Goal: Find specific page/section: Find specific page/section

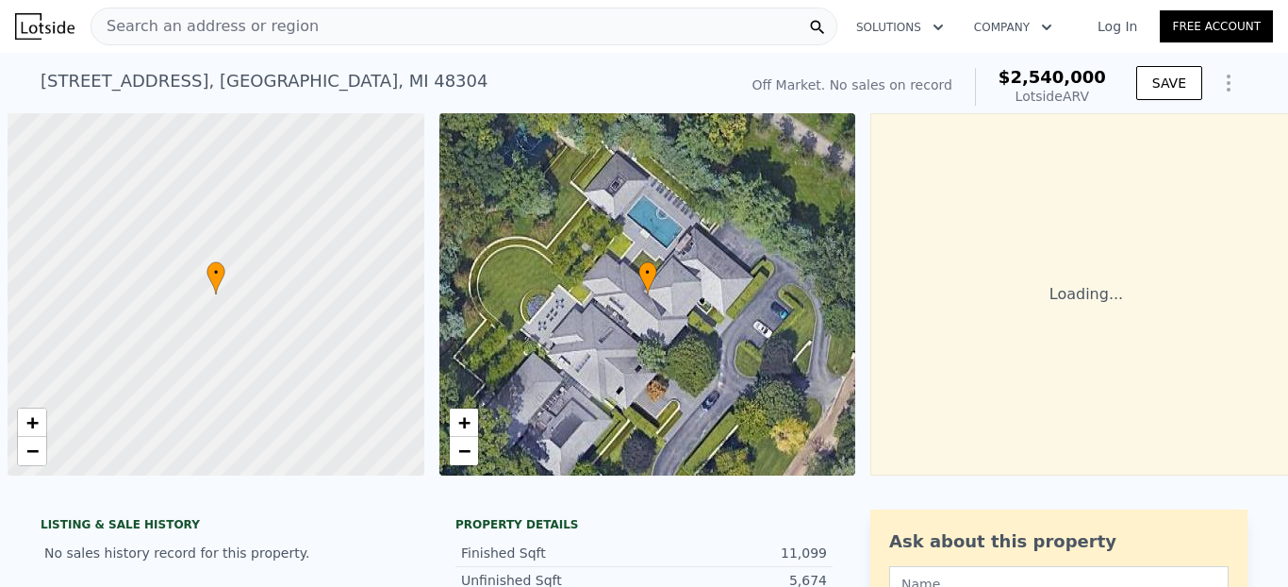
scroll to position [0, 8]
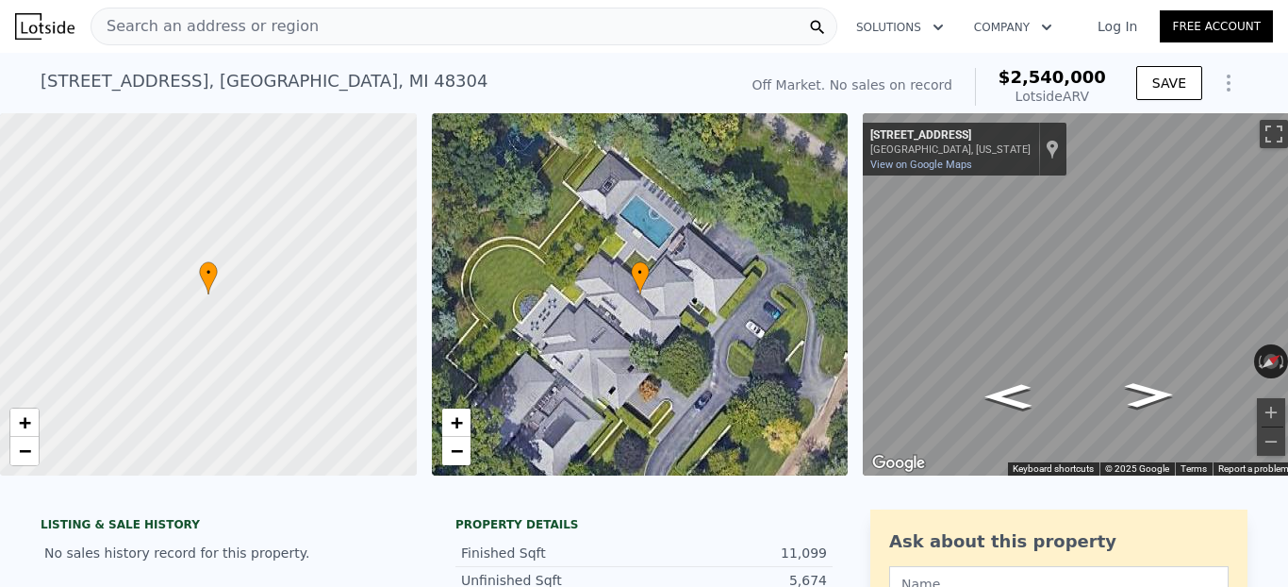
click at [239, 21] on span "Search an address or region" at bounding box center [204, 26] width 227 height 23
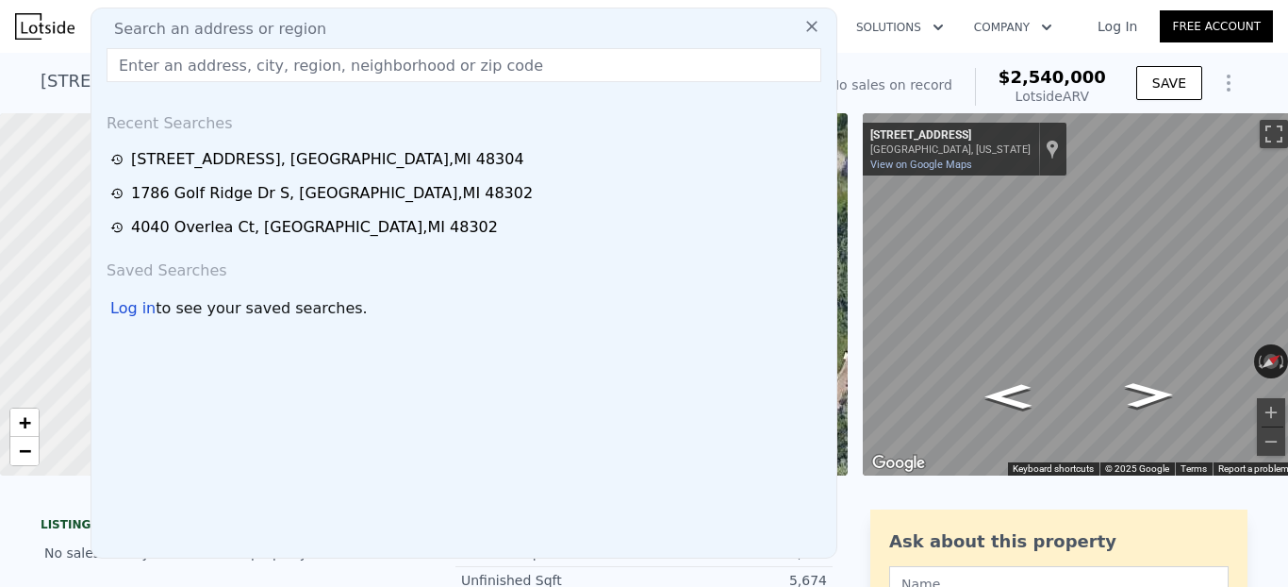
type input "[STREET_ADDRESS]"
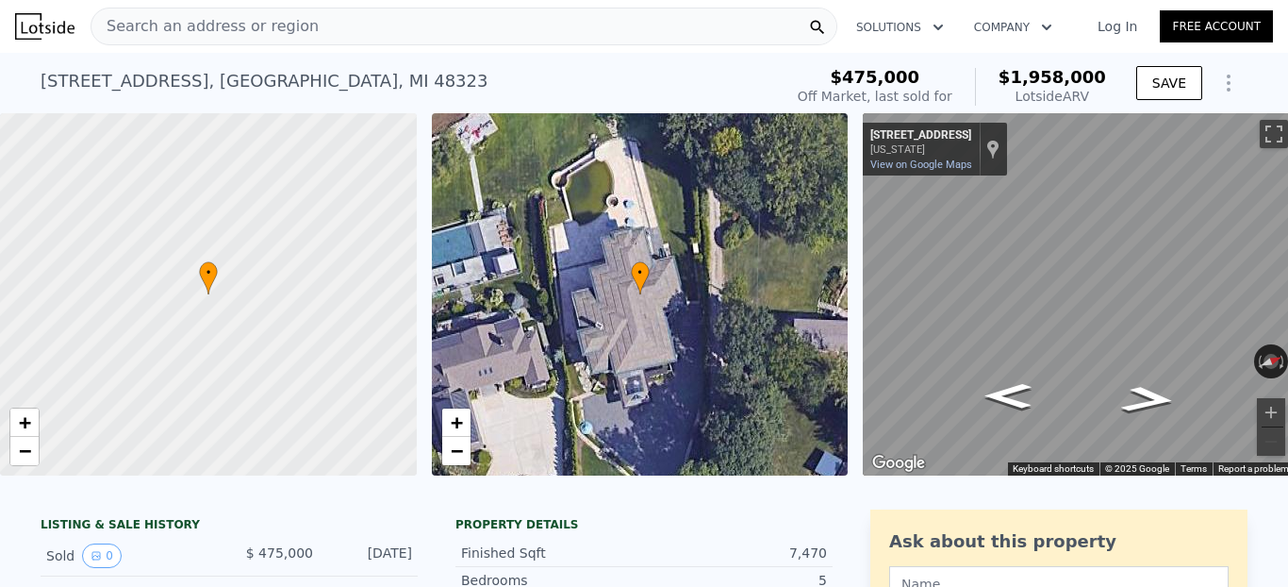
click at [257, 30] on span "Search an address or region" at bounding box center [204, 26] width 227 height 23
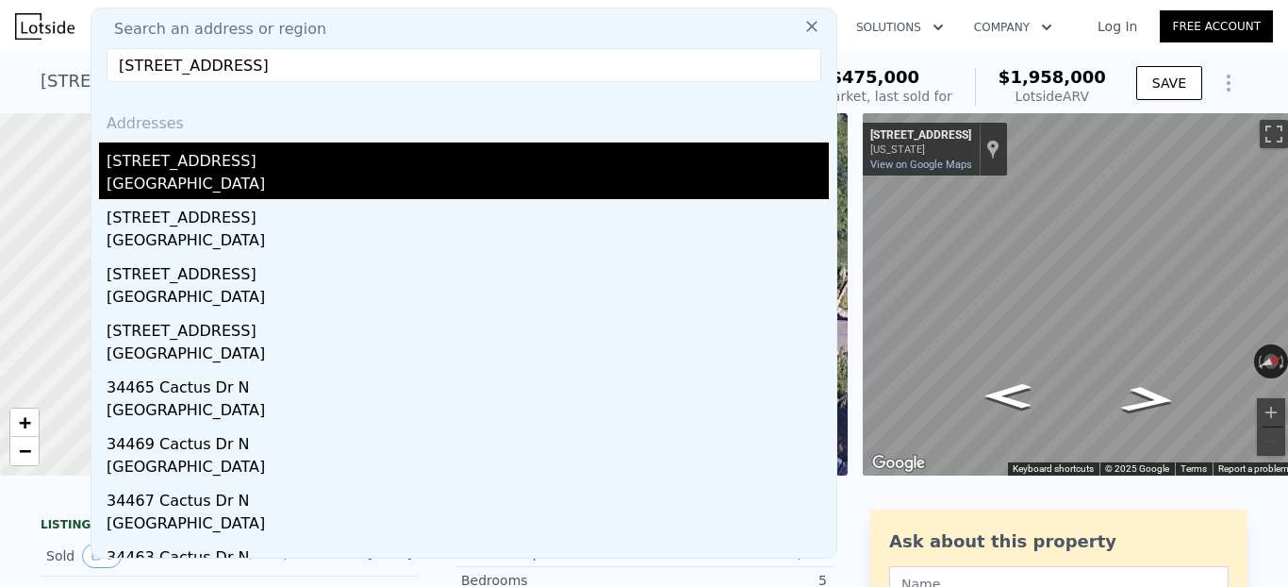
type input "[STREET_ADDRESS]"
click at [253, 163] on div "[STREET_ADDRESS]" at bounding box center [468, 157] width 722 height 30
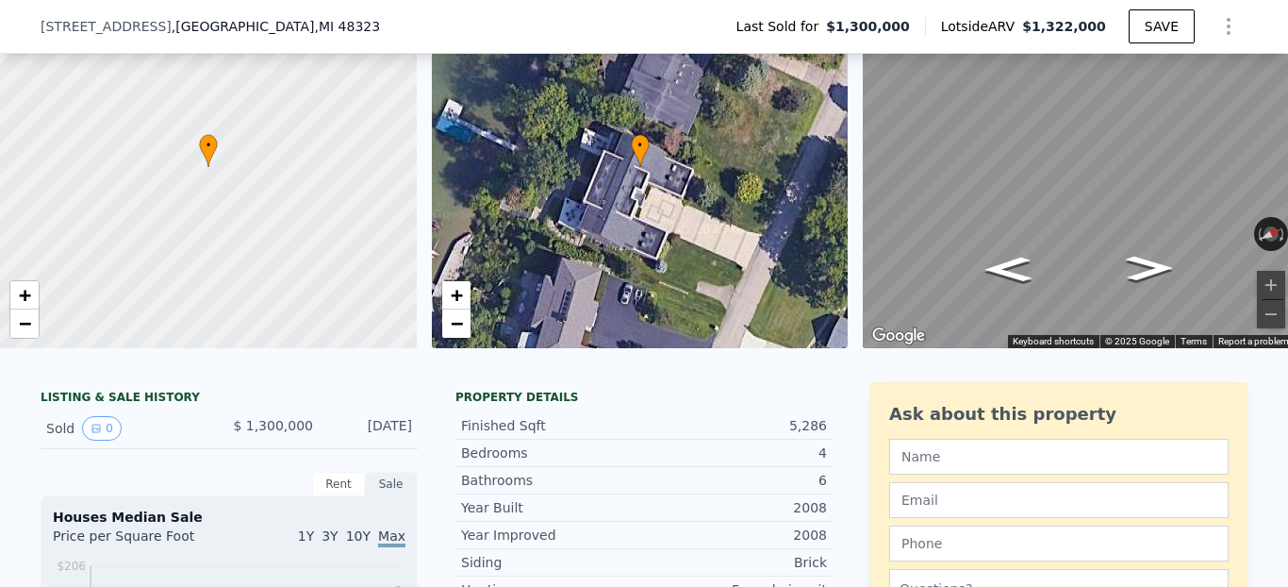
scroll to position [105, 0]
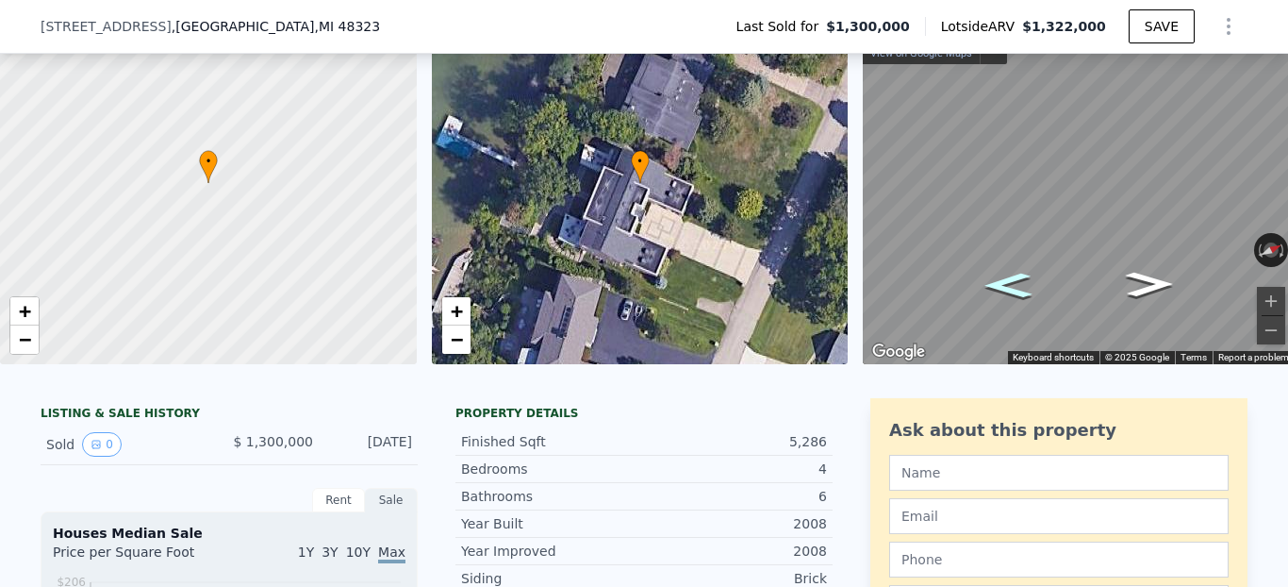
click at [1014, 279] on icon "Go Southwest, Pine Estates Dr" at bounding box center [1009, 285] width 88 height 37
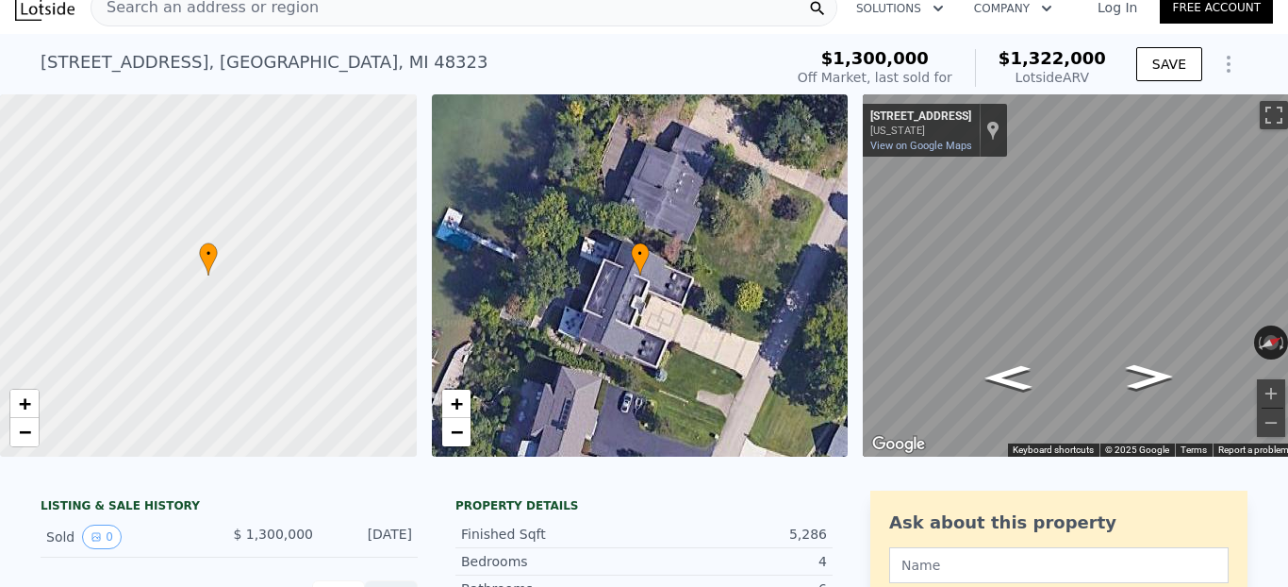
scroll to position [75, 0]
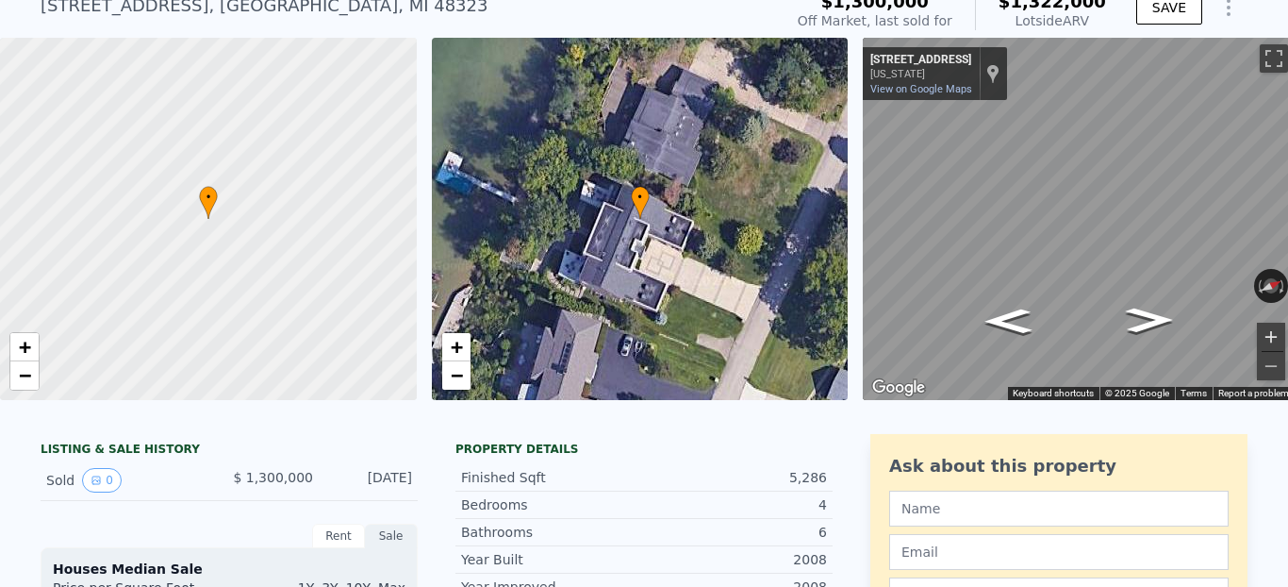
click at [1263, 333] on button "Zoom in" at bounding box center [1271, 337] width 28 height 28
